Goal: Task Accomplishment & Management: Manage account settings

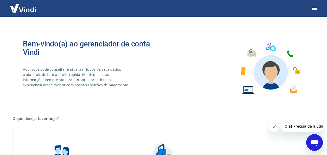
click at [272, 127] on icon "Fechar mensagem da empresa" at bounding box center [274, 126] width 4 height 4
click at [317, 8] on icon "button" at bounding box center [315, 8] width 6 height 6
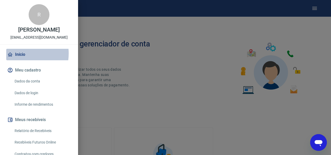
click at [17, 53] on link "Início" at bounding box center [39, 54] width 66 height 11
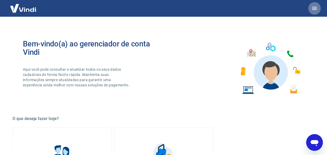
click at [316, 7] on icon "button" at bounding box center [315, 8] width 5 height 3
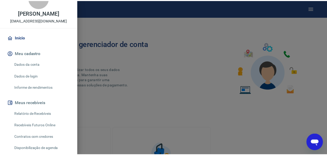
scroll to position [26, 0]
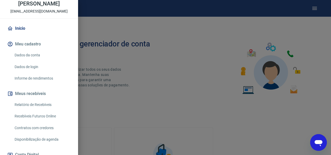
click at [33, 91] on button "Meus recebíveis" at bounding box center [39, 93] width 66 height 11
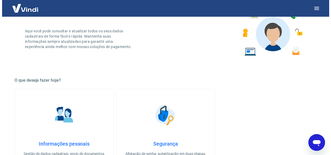
scroll to position [0, 0]
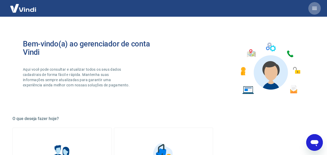
click at [316, 6] on icon "button" at bounding box center [315, 8] width 6 height 6
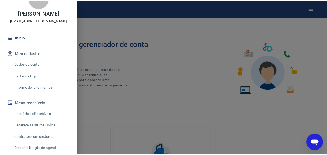
scroll to position [26, 0]
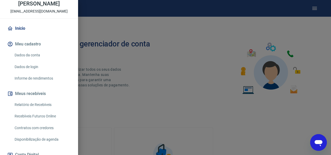
click at [43, 105] on link "Relatório de Recebíveis" at bounding box center [42, 104] width 59 height 11
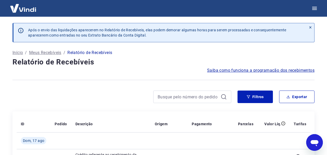
click at [311, 27] on icon at bounding box center [311, 27] width 2 height 2
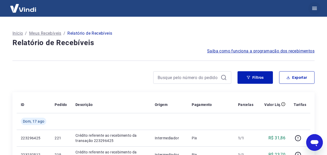
click at [317, 8] on icon "button" at bounding box center [315, 8] width 6 height 6
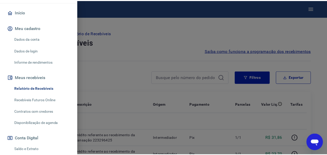
scroll to position [52, 0]
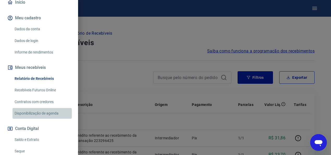
click at [42, 114] on link "Disponibilização de agenda" at bounding box center [42, 113] width 59 height 11
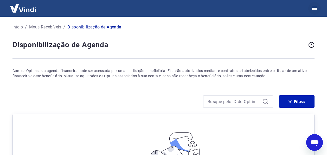
click at [314, 10] on icon "button" at bounding box center [315, 8] width 6 height 6
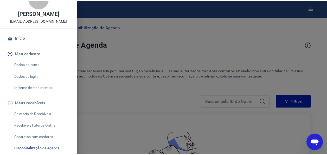
scroll to position [52, 0]
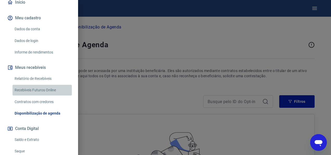
click at [42, 90] on link "Recebíveis Futuros Online" at bounding box center [42, 90] width 59 height 11
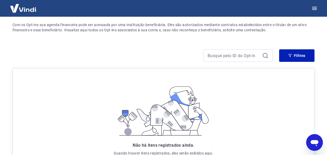
scroll to position [0, 0]
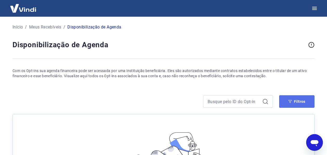
click at [297, 100] on button "Filtros" at bounding box center [296, 101] width 35 height 13
